Goal: Information Seeking & Learning: Check status

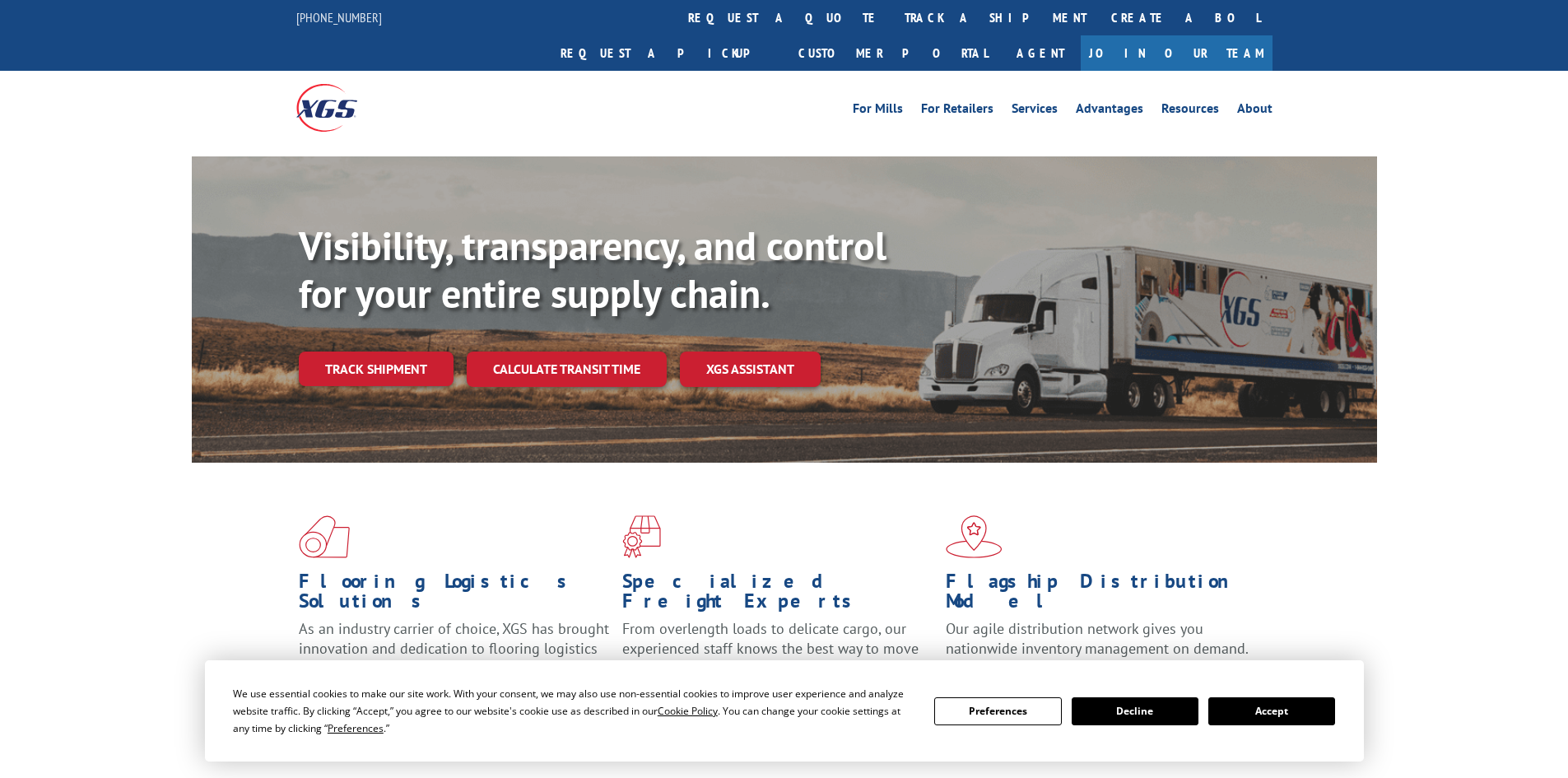
drag, startPoint x: 368, startPoint y: 337, endPoint x: 400, endPoint y: 333, distance: 32.2
click at [368, 352] on link "Track shipment" at bounding box center [377, 369] width 155 height 35
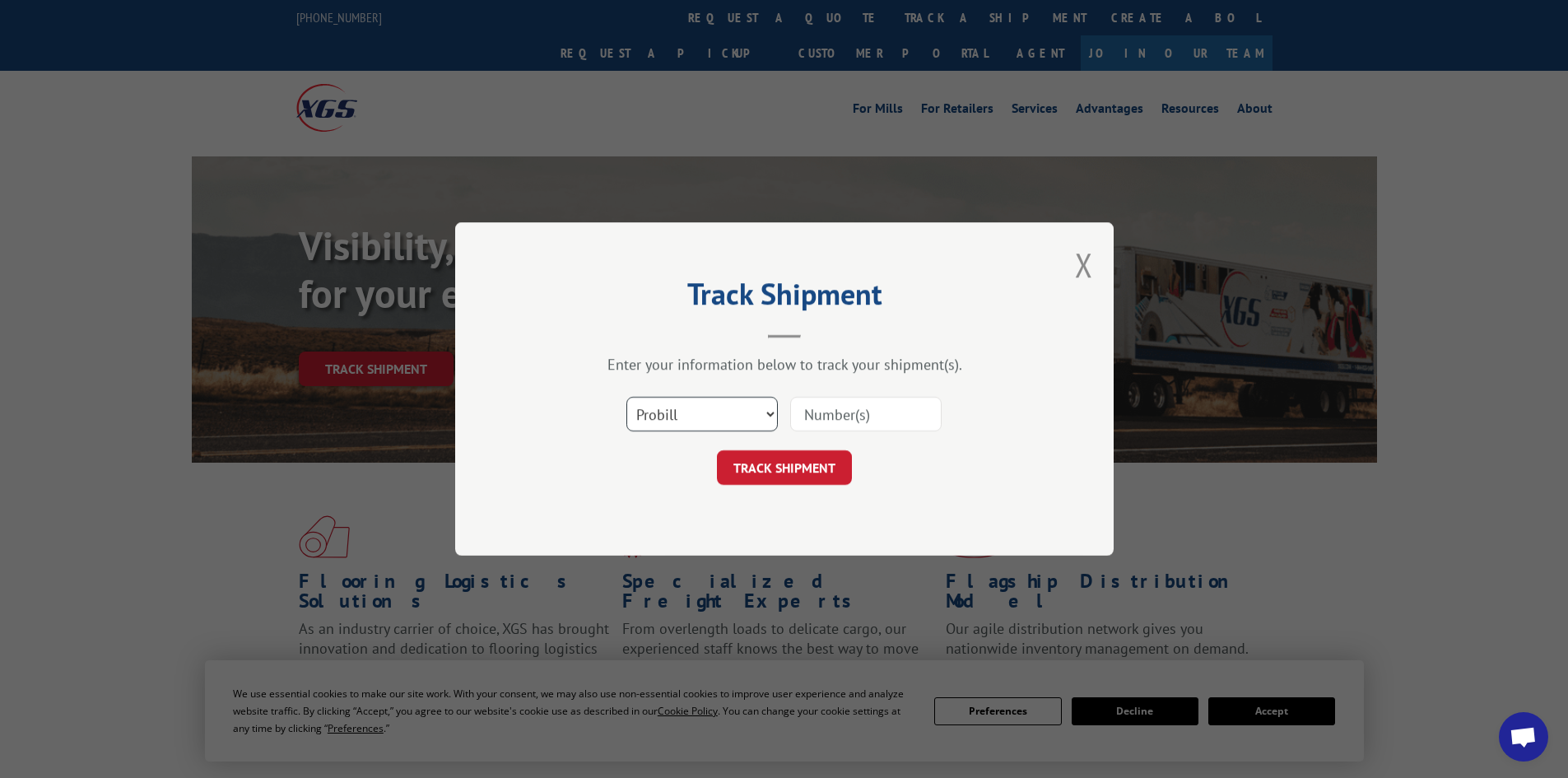
drag, startPoint x: 740, startPoint y: 417, endPoint x: 740, endPoint y: 426, distance: 9.0
click at [740, 416] on select "Select category... Probill BOL PO" at bounding box center [703, 414] width 152 height 35
select select "bol"
click at [627, 397] on select "Select category... Probill BOL PO" at bounding box center [703, 414] width 152 height 35
click at [823, 436] on div "Select category... Probill BOL PO" at bounding box center [784, 414] width 494 height 54
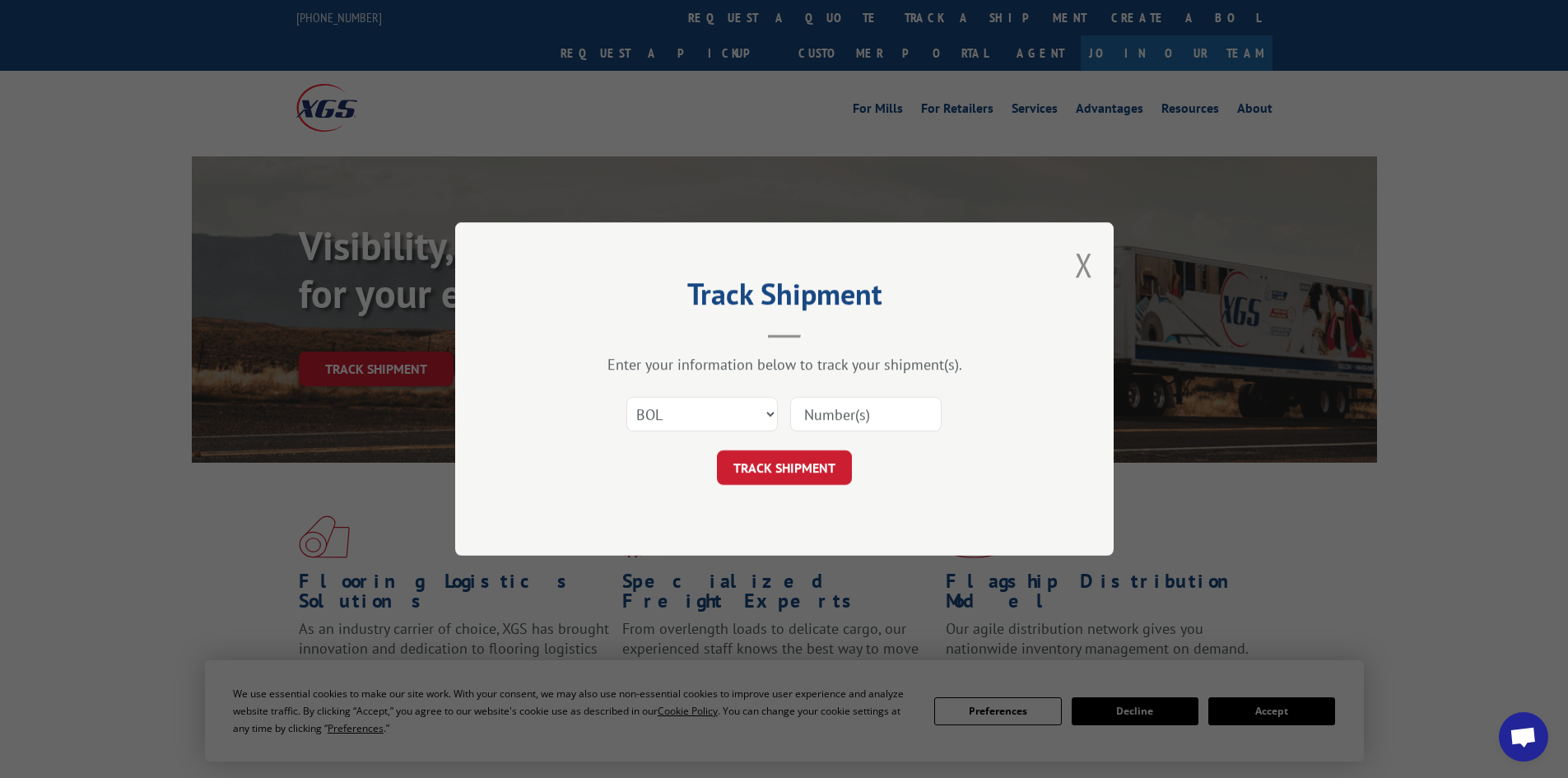
click at [828, 429] on input at bounding box center [866, 414] width 152 height 35
paste input "54401386"
type input "54401386"
click at [809, 461] on button "TRACK SHIPMENT" at bounding box center [784, 467] width 135 height 35
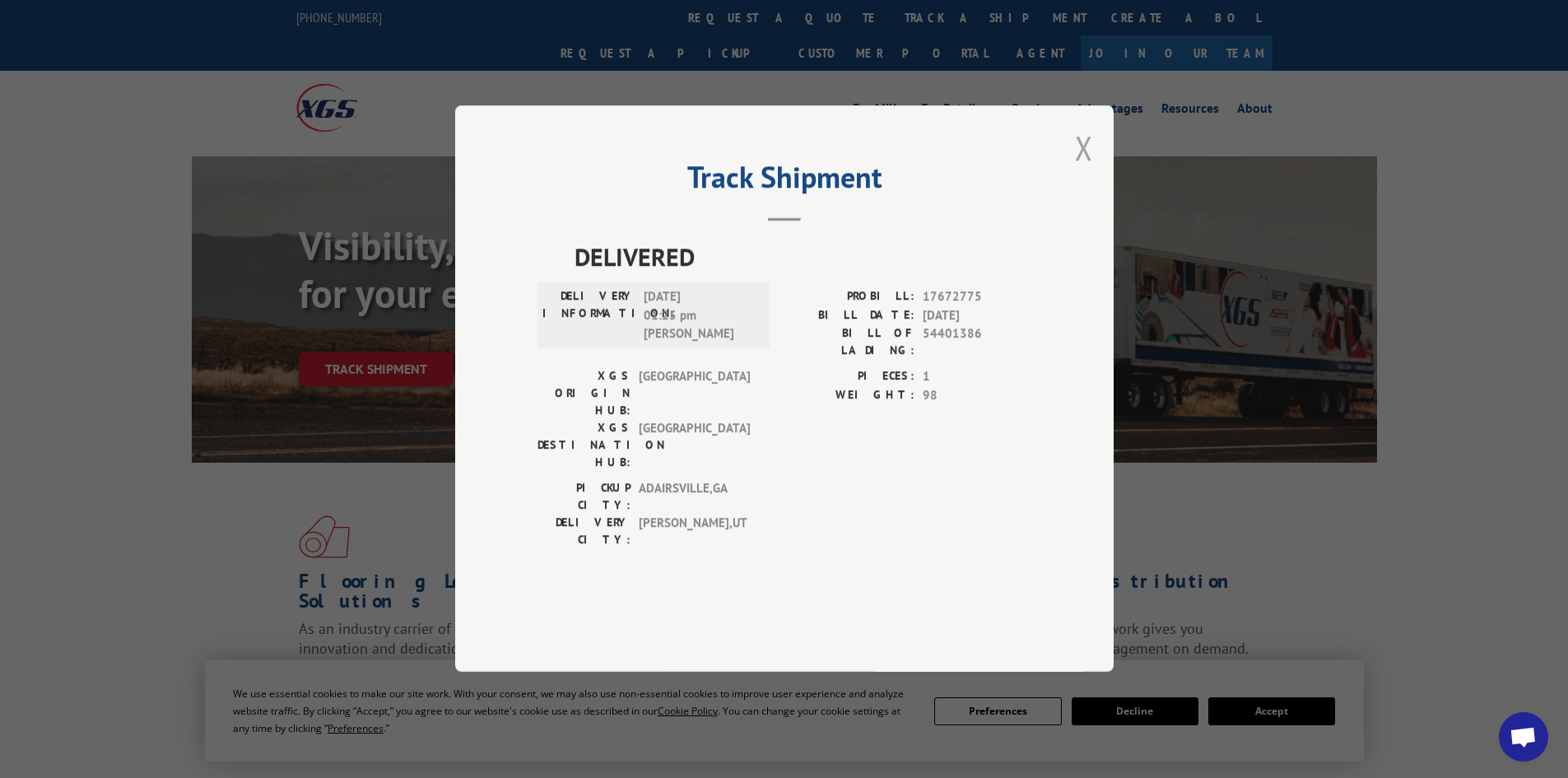
click at [1085, 170] on button "Close modal" at bounding box center [1084, 147] width 18 height 44
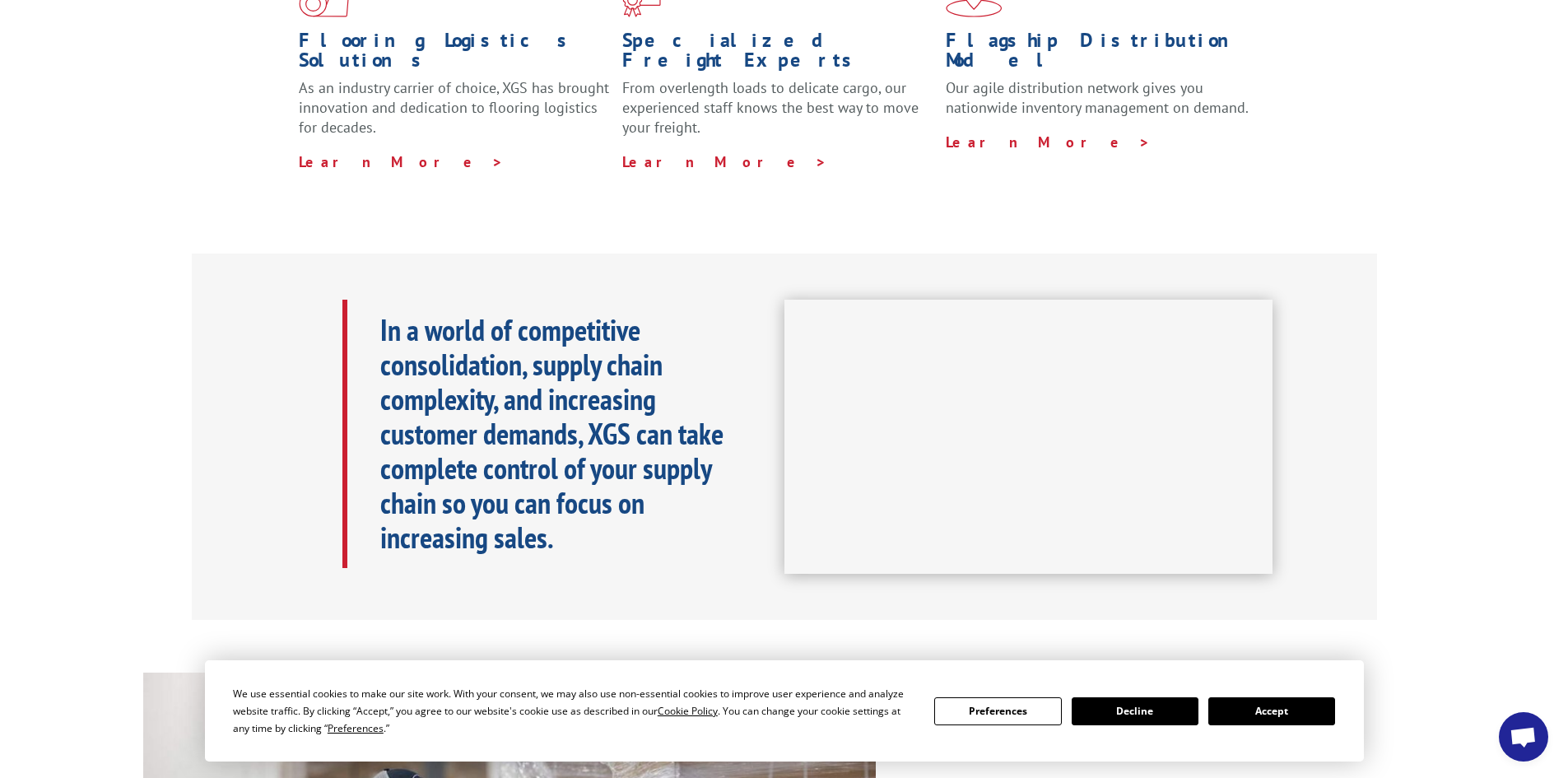
scroll to position [681, 0]
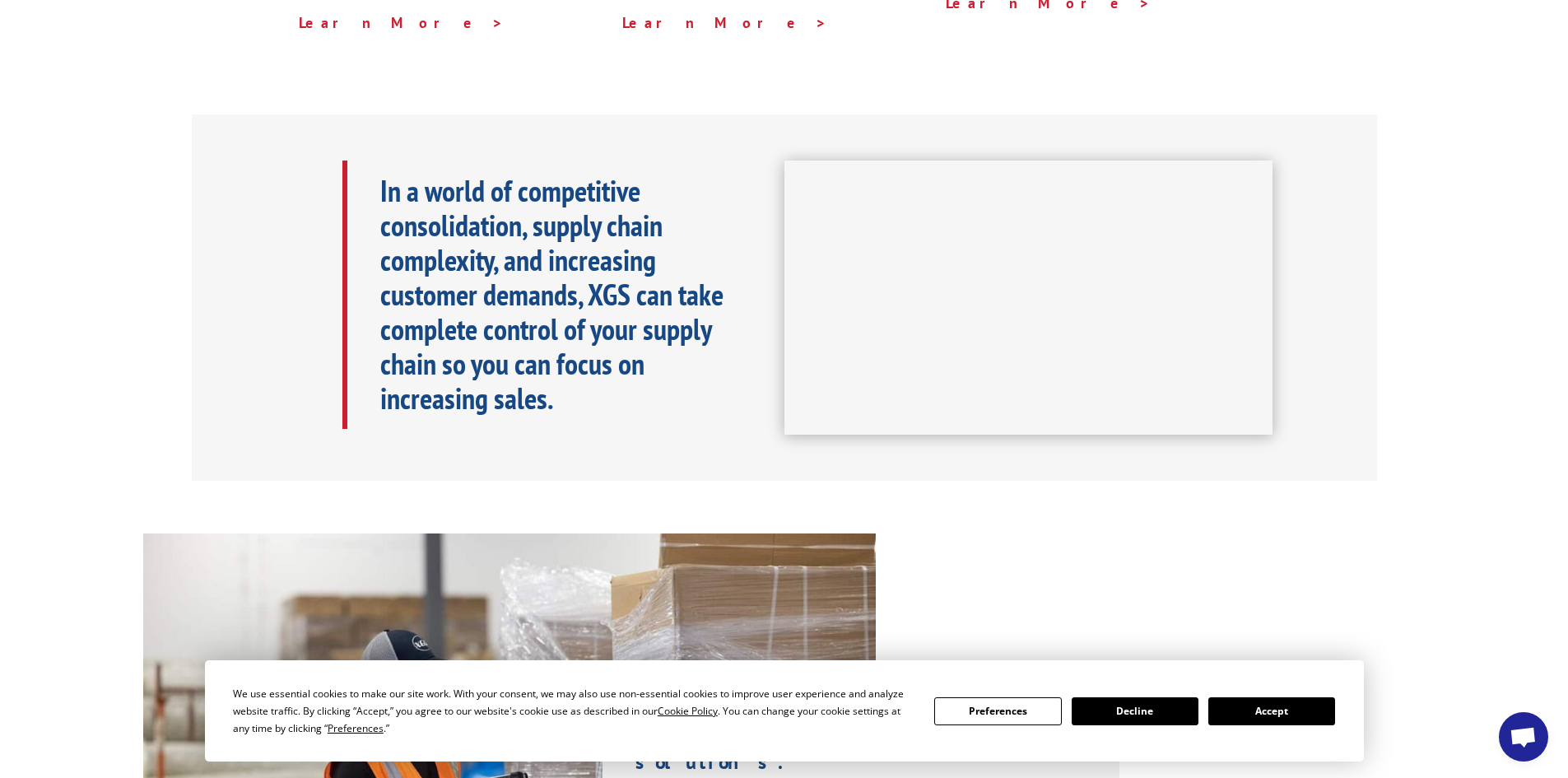
click at [2, 398] on div "In a world of competitive consolidation, supply chain complexity, and increasin…" at bounding box center [784, 298] width 1568 height 367
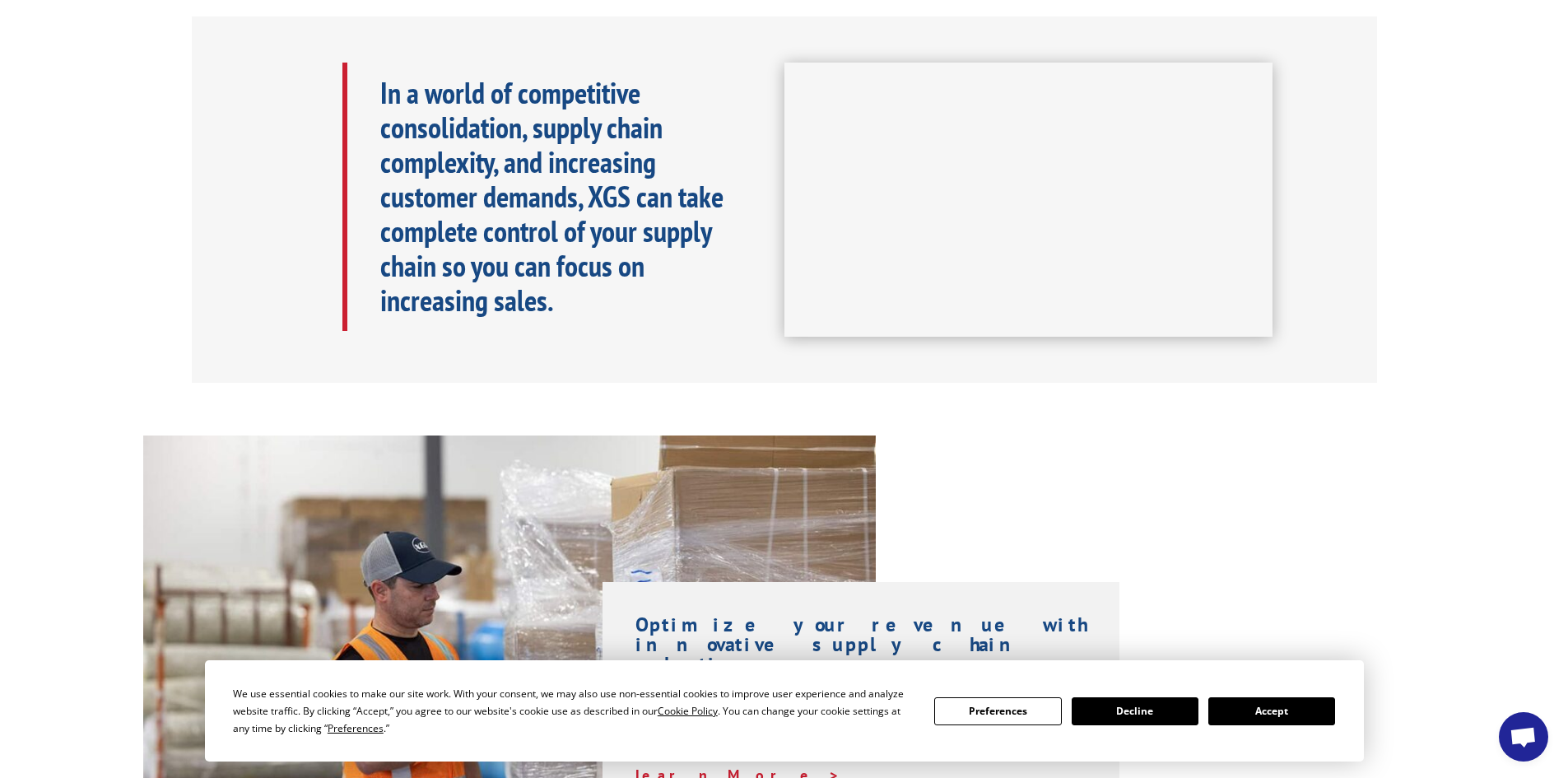
scroll to position [598, 0]
